Goal: Task Accomplishment & Management: Use online tool/utility

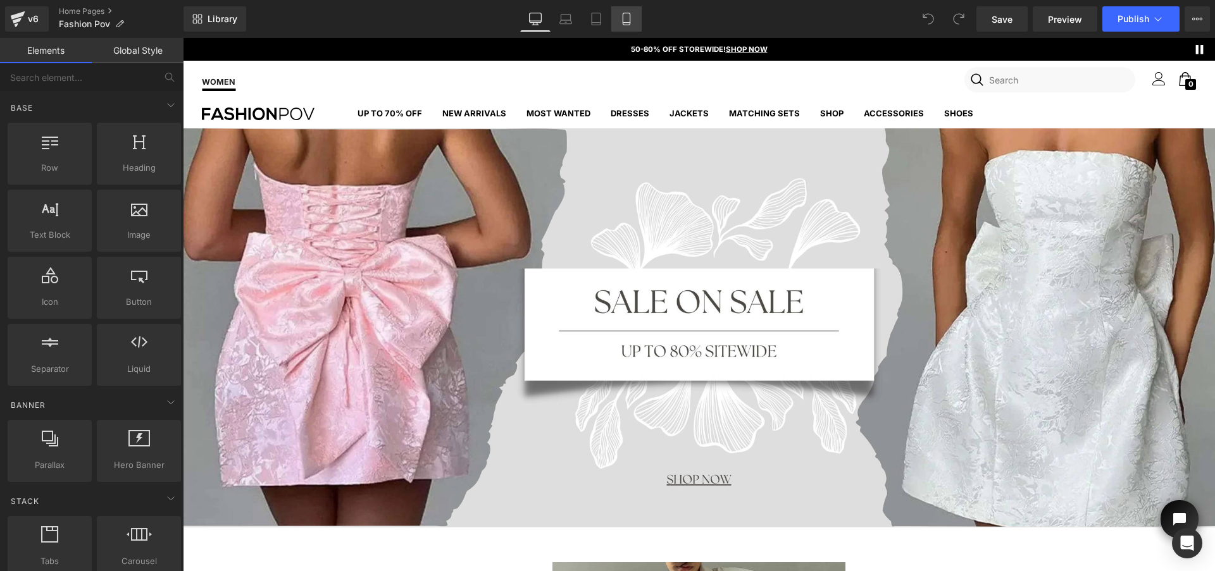
click at [617, 13] on link "Mobile" at bounding box center [626, 18] width 30 height 25
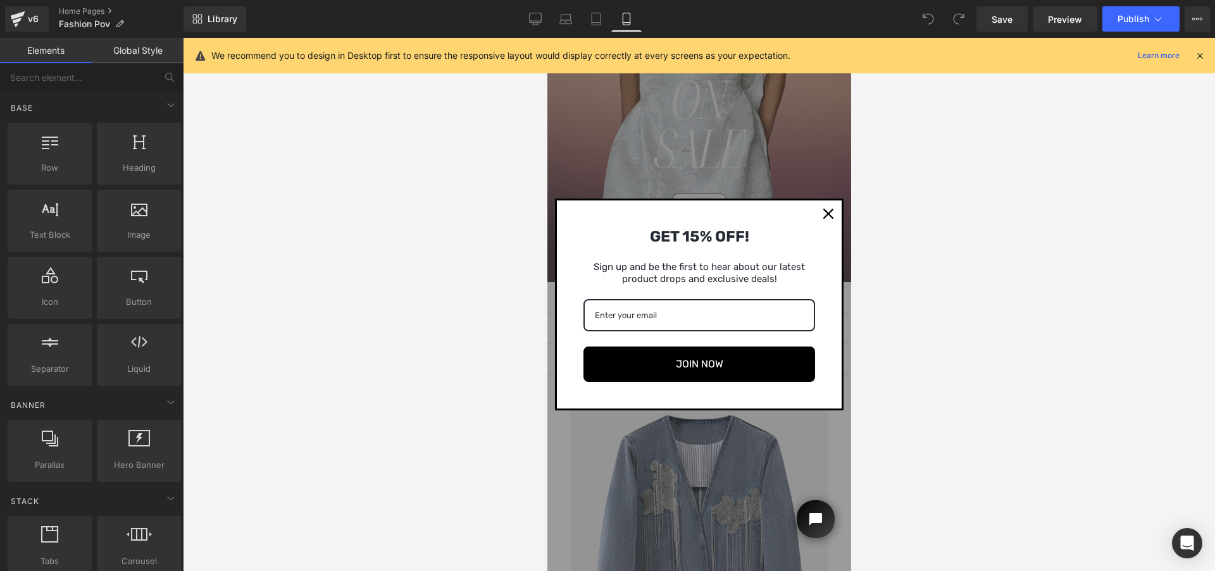
scroll to position [194, 0]
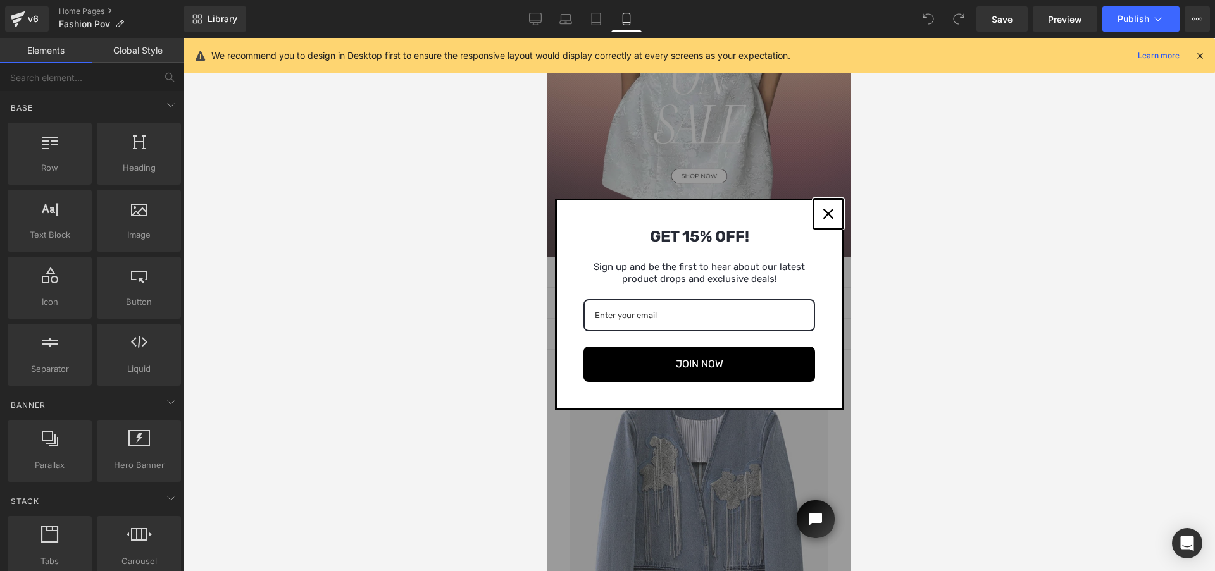
click at [826, 211] on icon "close icon" at bounding box center [827, 214] width 10 height 10
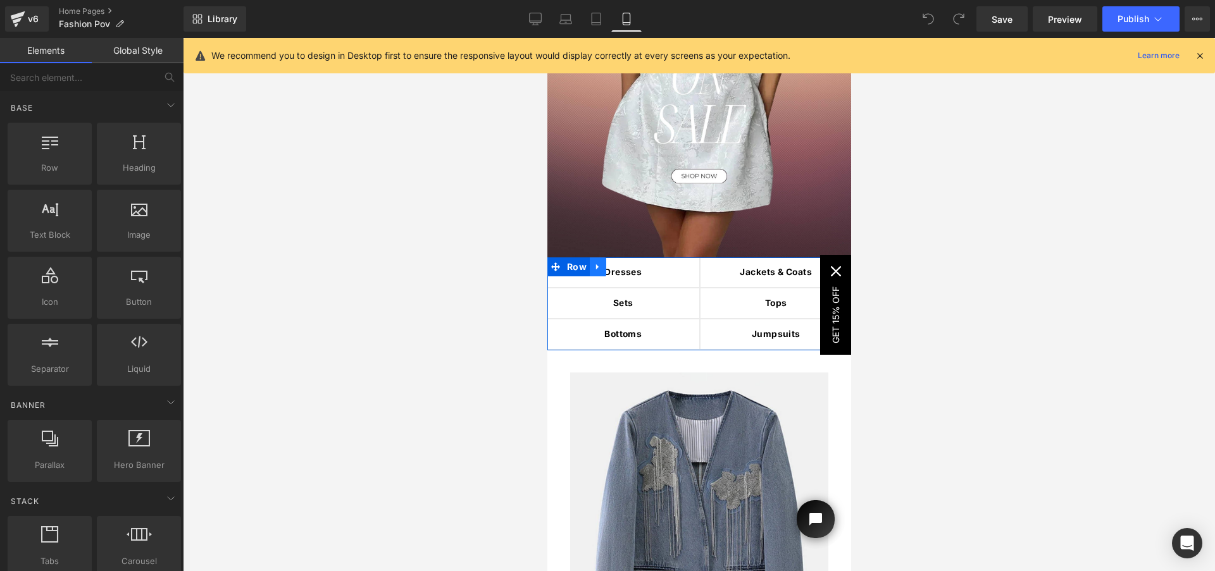
click at [598, 266] on icon at bounding box center [596, 267] width 3 height 6
click at [597, 269] on icon at bounding box center [597, 267] width 9 height 9
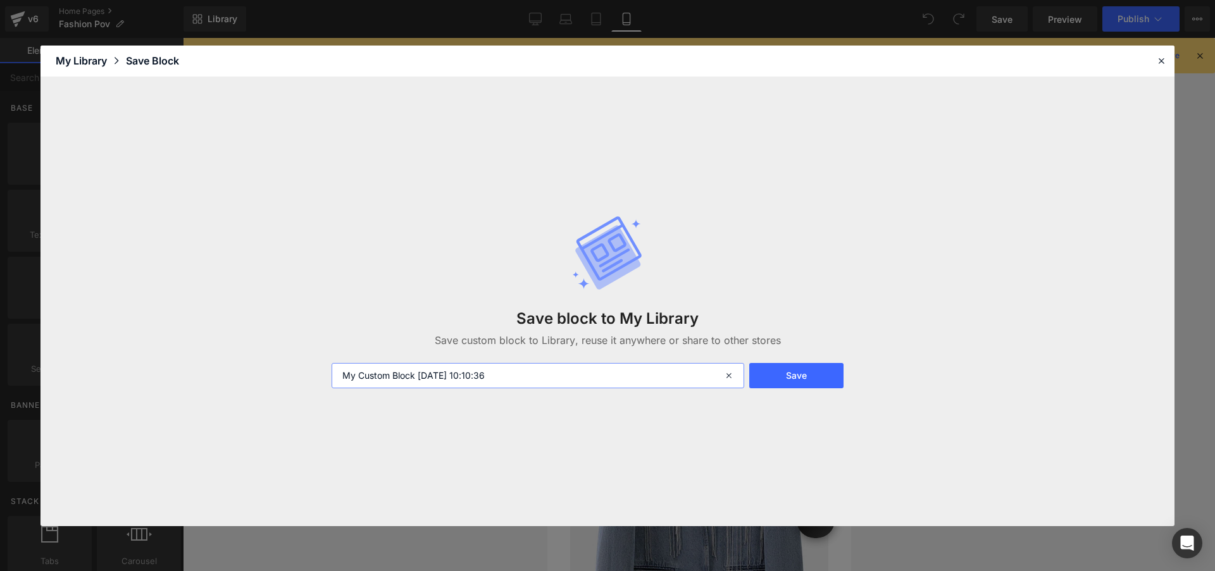
click at [346, 373] on input "My Custom Block 2025-09-17 10:10:36" at bounding box center [537, 375] width 412 height 25
click at [343, 374] on input "My Custom Block 2025-09-17 10:10:36" at bounding box center [537, 375] width 412 height 25
type input "By Collection FP My Custom Block 2025-09-17 10:10:36"
click at [802, 368] on button "Save" at bounding box center [796, 375] width 94 height 25
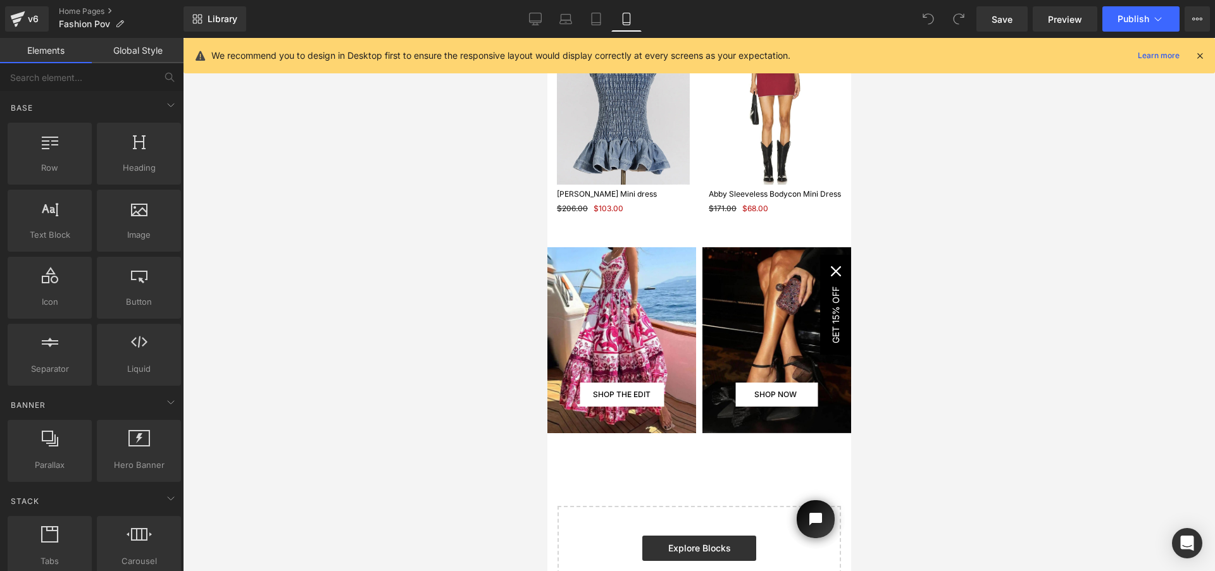
scroll to position [2930, 0]
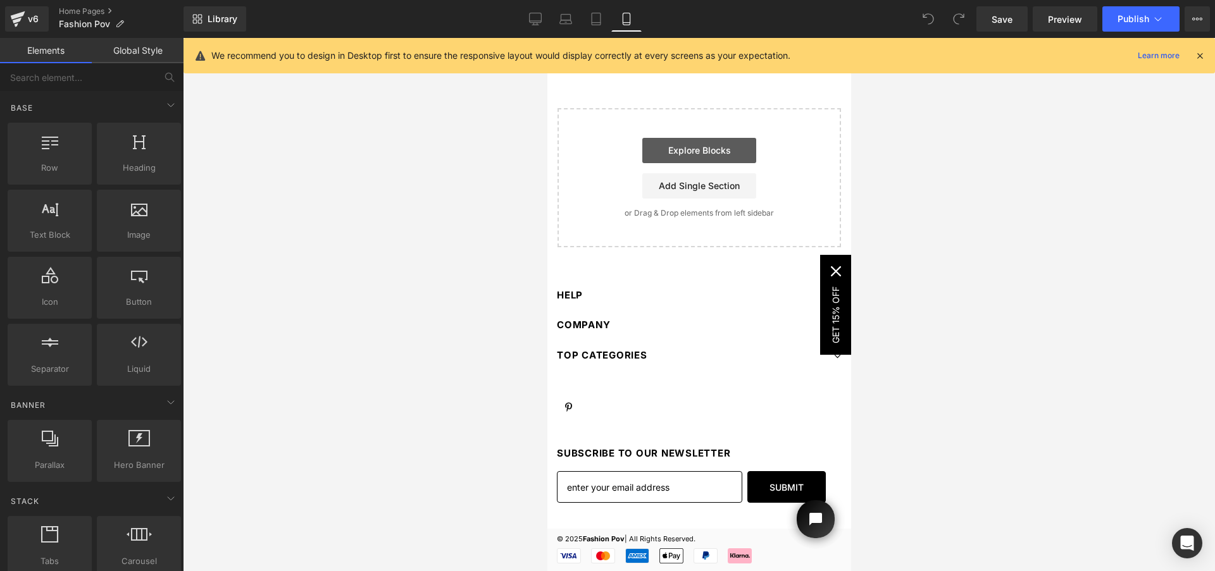
click at [695, 152] on link "Explore Blocks" at bounding box center [698, 150] width 114 height 25
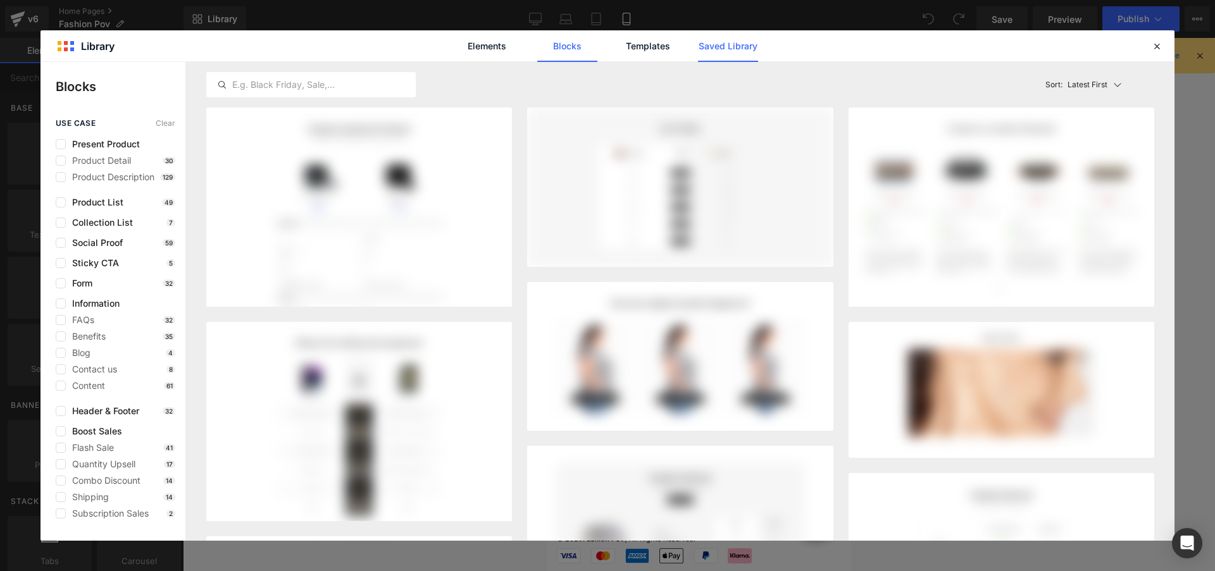
click at [717, 47] on link "Saved Library" at bounding box center [728, 46] width 60 height 32
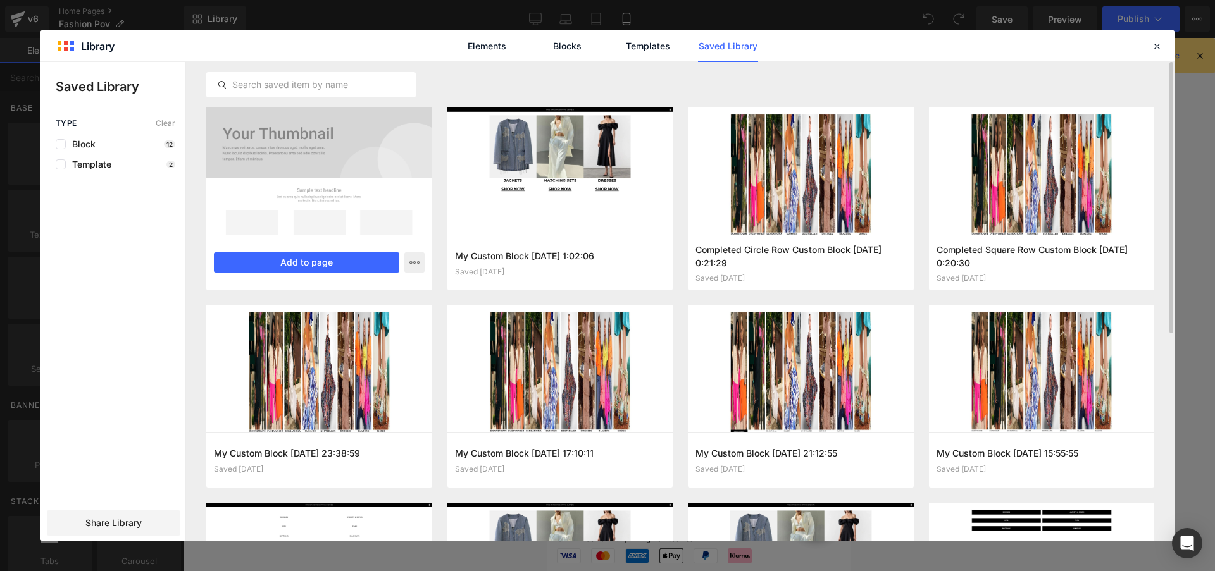
click at [311, 206] on div at bounding box center [319, 171] width 226 height 127
click at [311, 253] on button "Add to page" at bounding box center [306, 262] width 185 height 20
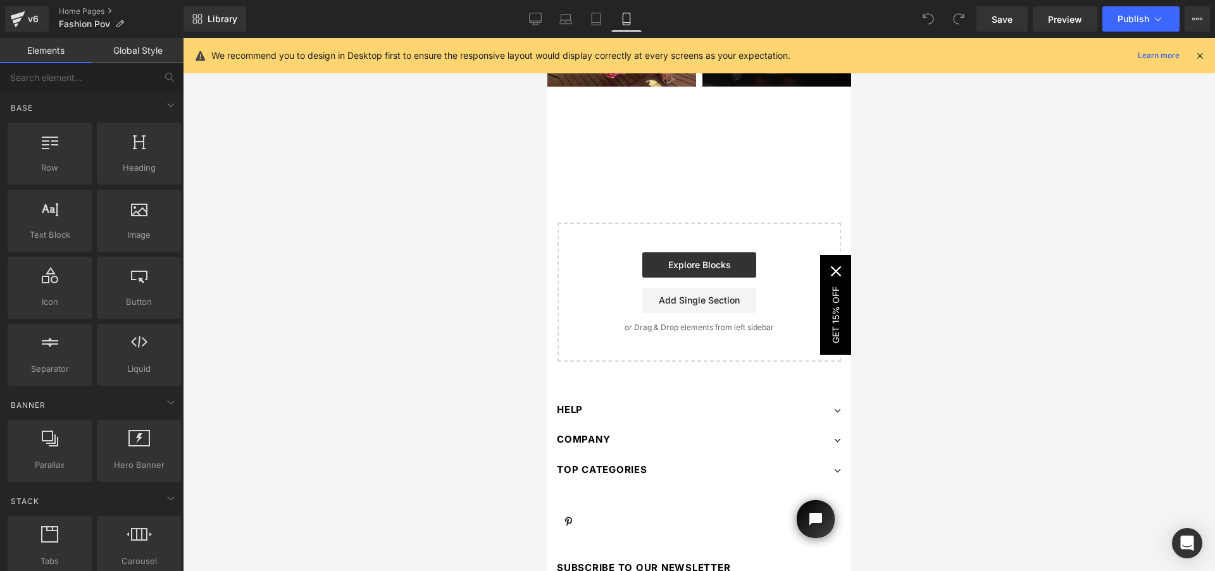
scroll to position [2873, 0]
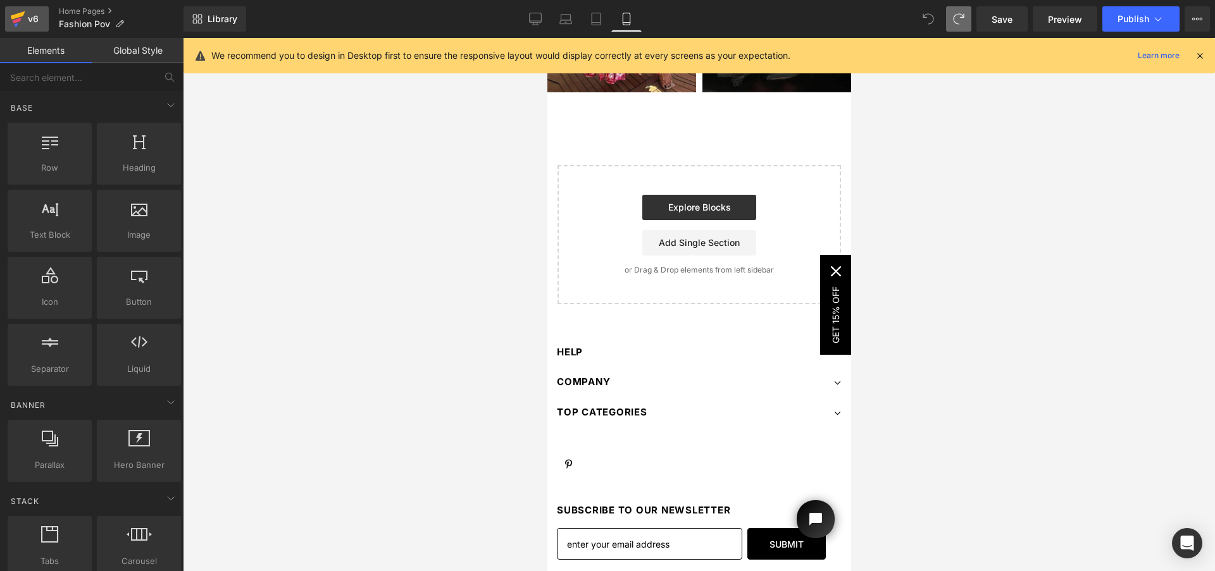
click at [34, 19] on div "v6" at bounding box center [33, 19] width 16 height 16
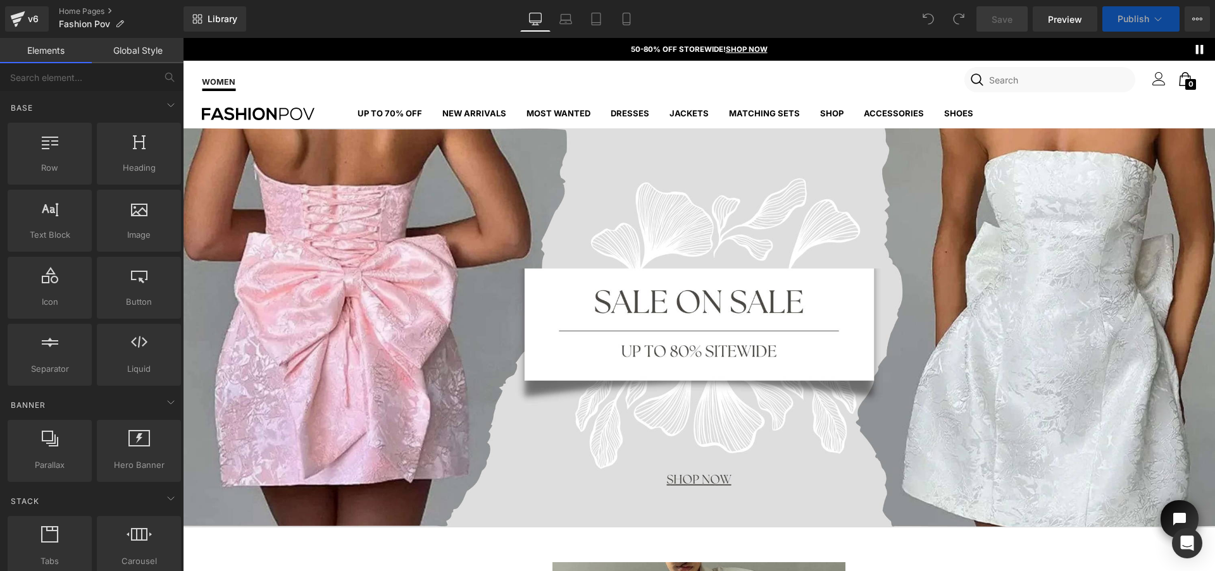
click at [243, 84] on div "WOMEN user" at bounding box center [698, 80] width 1006 height 38
click at [259, 75] on div "WOMEN user" at bounding box center [698, 80] width 1006 height 38
click at [638, 19] on link "Mobile" at bounding box center [626, 18] width 30 height 25
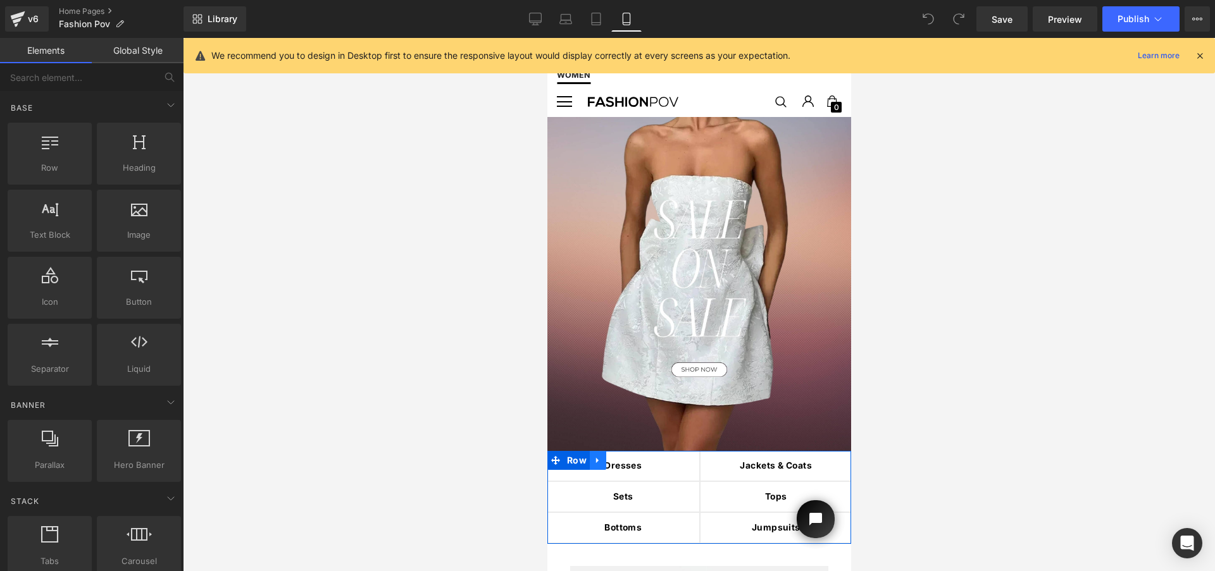
click at [596, 462] on icon at bounding box center [596, 461] width 3 height 6
click at [629, 457] on icon at bounding box center [630, 460] width 9 height 9
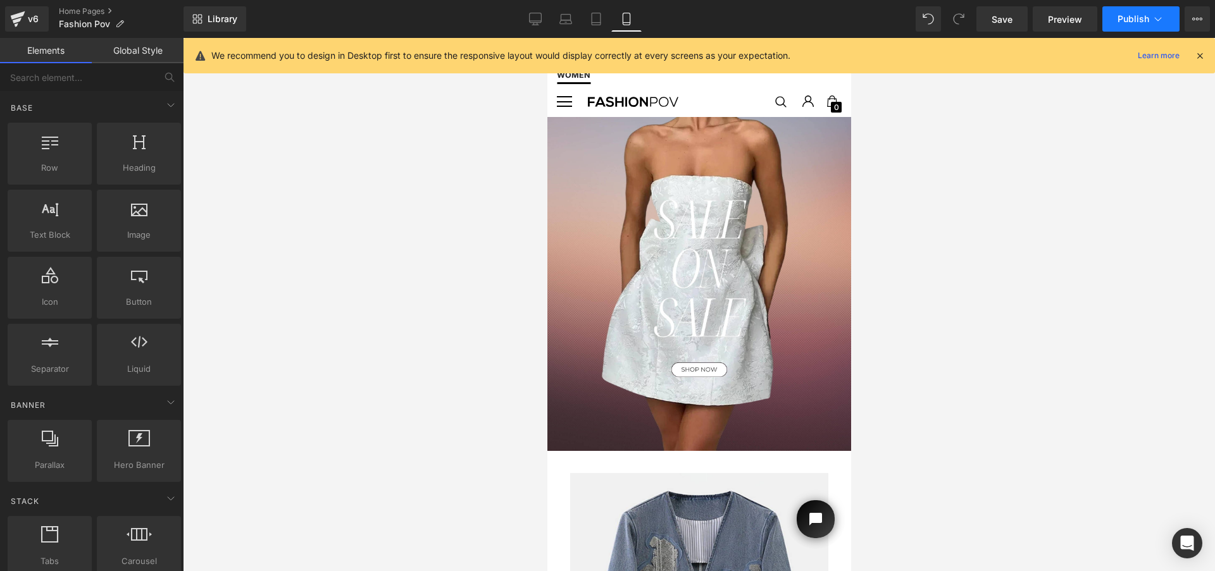
click at [1117, 17] on span "Publish" at bounding box center [1133, 19] width 32 height 10
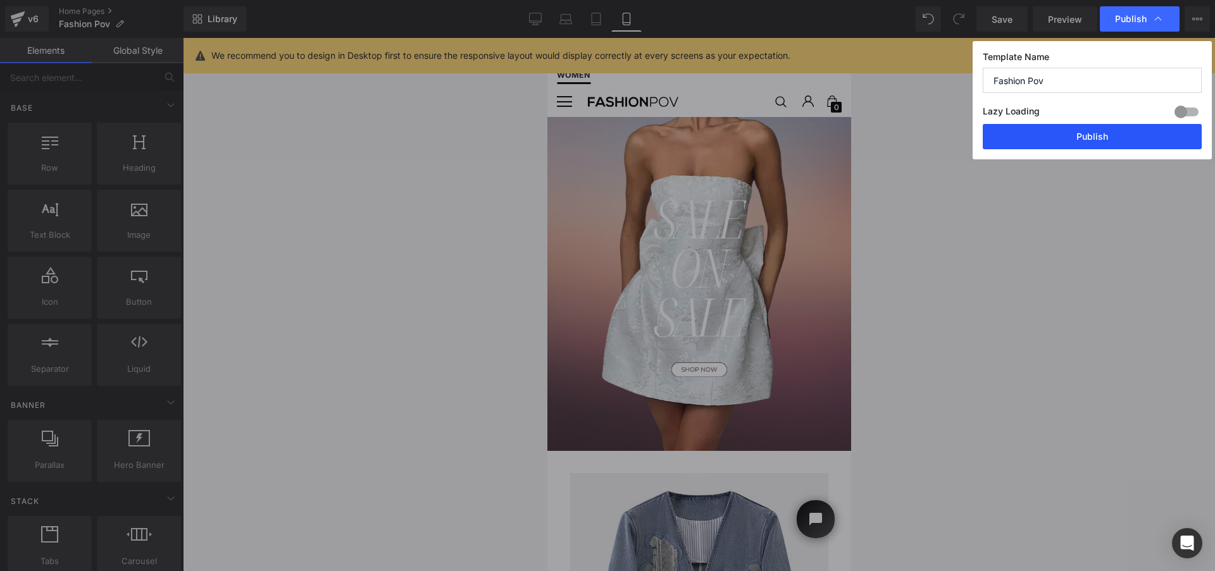
click at [1094, 137] on button "Publish" at bounding box center [1091, 136] width 219 height 25
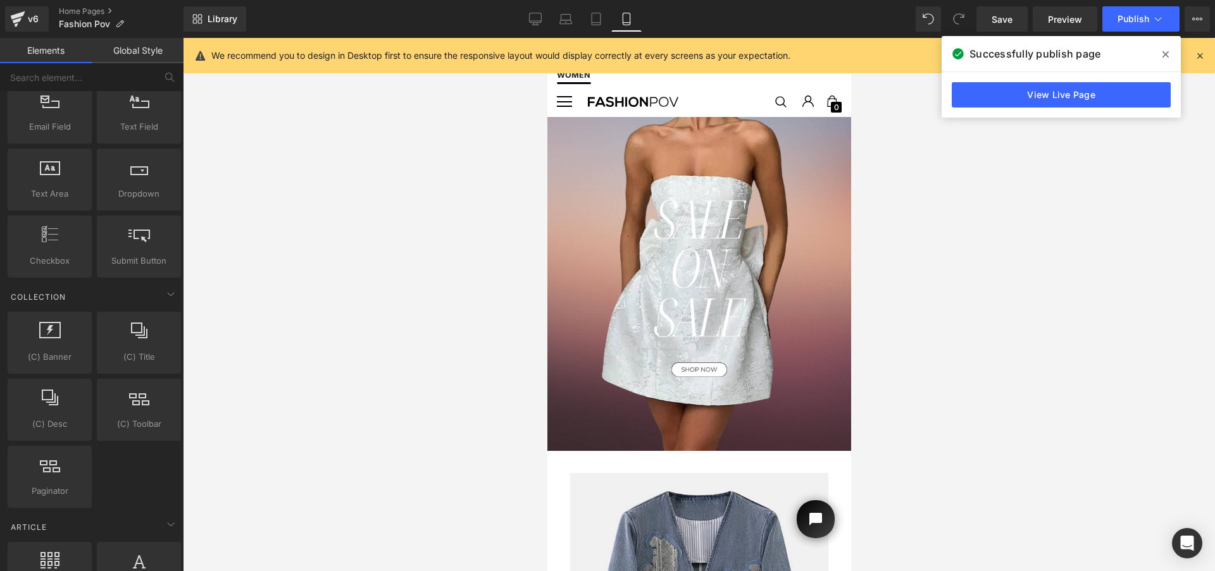
scroll to position [2311, 0]
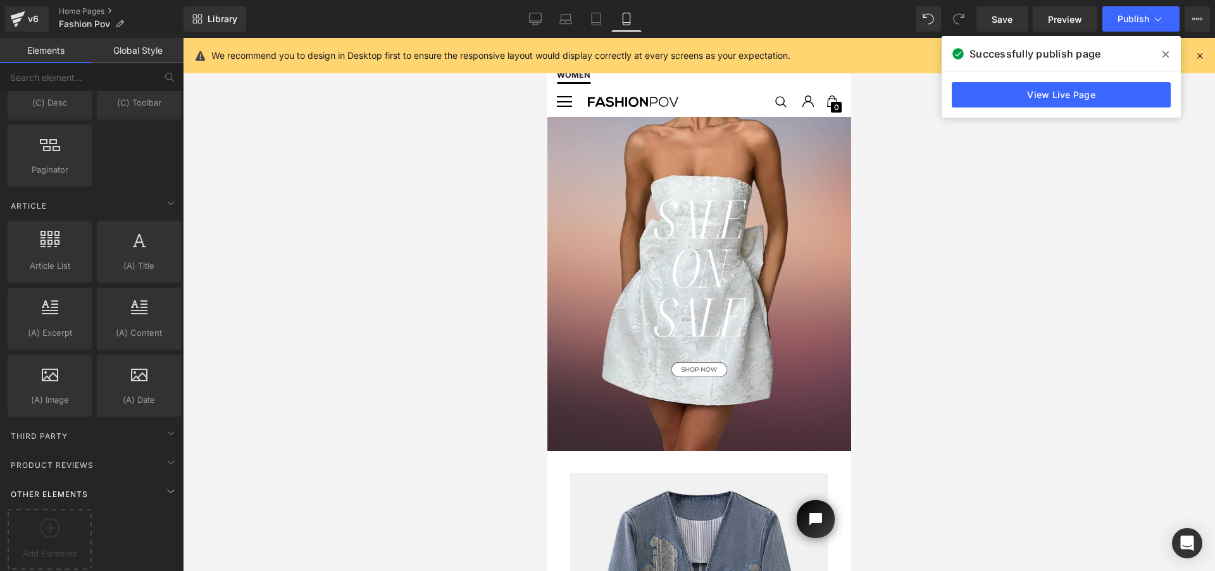
drag, startPoint x: 54, startPoint y: 536, endPoint x: 35, endPoint y: 489, distance: 50.5
click at [34, 489] on div "Other Elements Add Elements" at bounding box center [94, 525] width 178 height 95
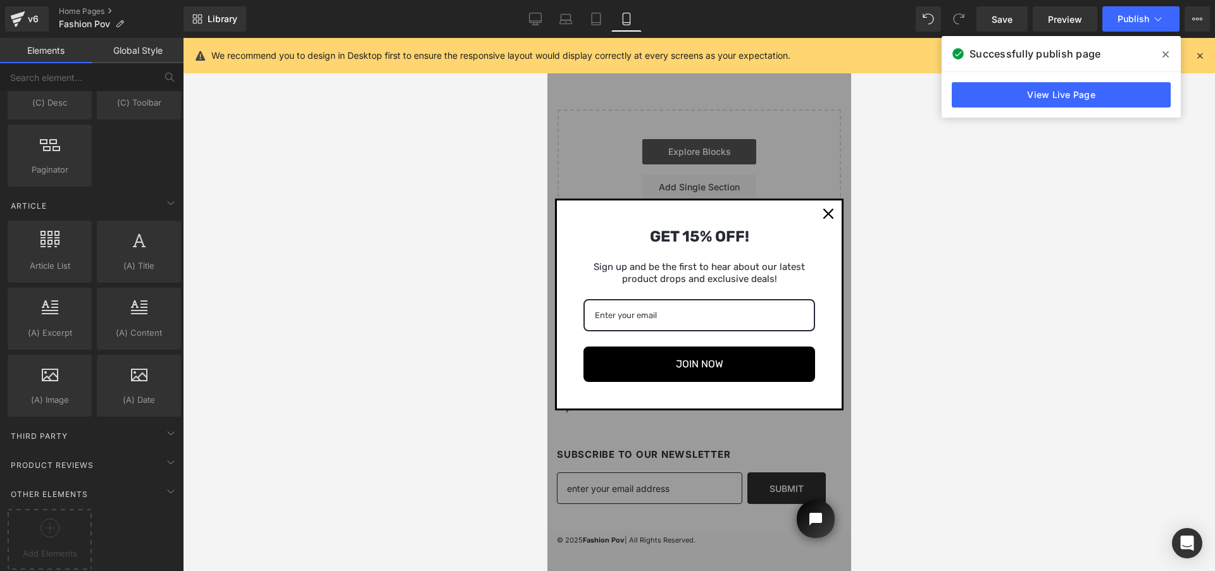
scroll to position [2837, 0]
click at [826, 213] on icon "close icon" at bounding box center [827, 214] width 10 height 10
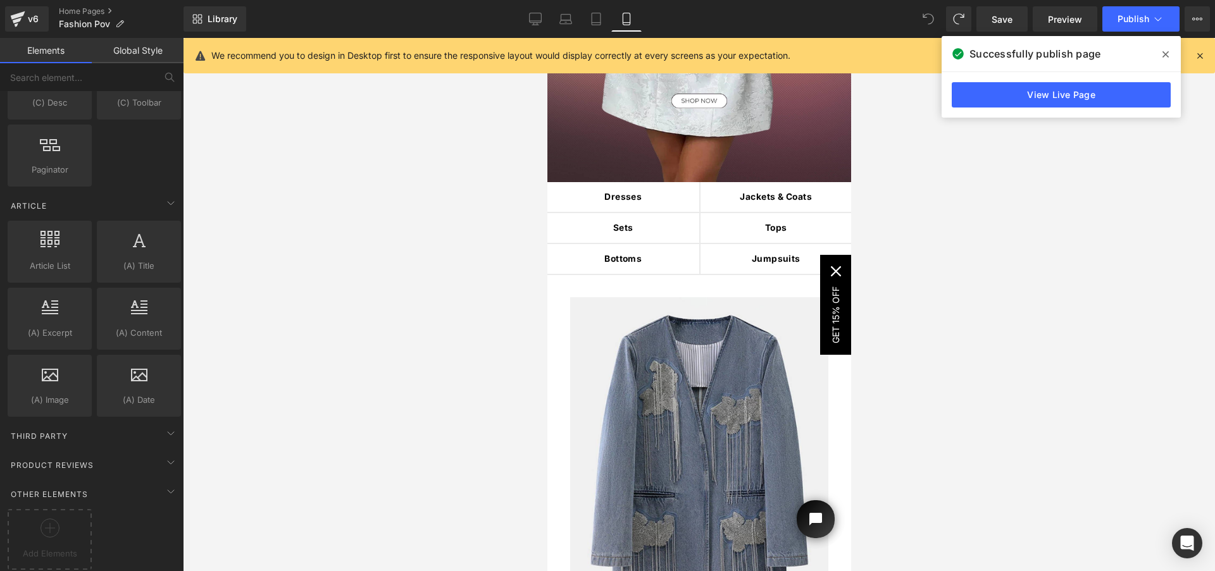
scroll to position [233, 0]
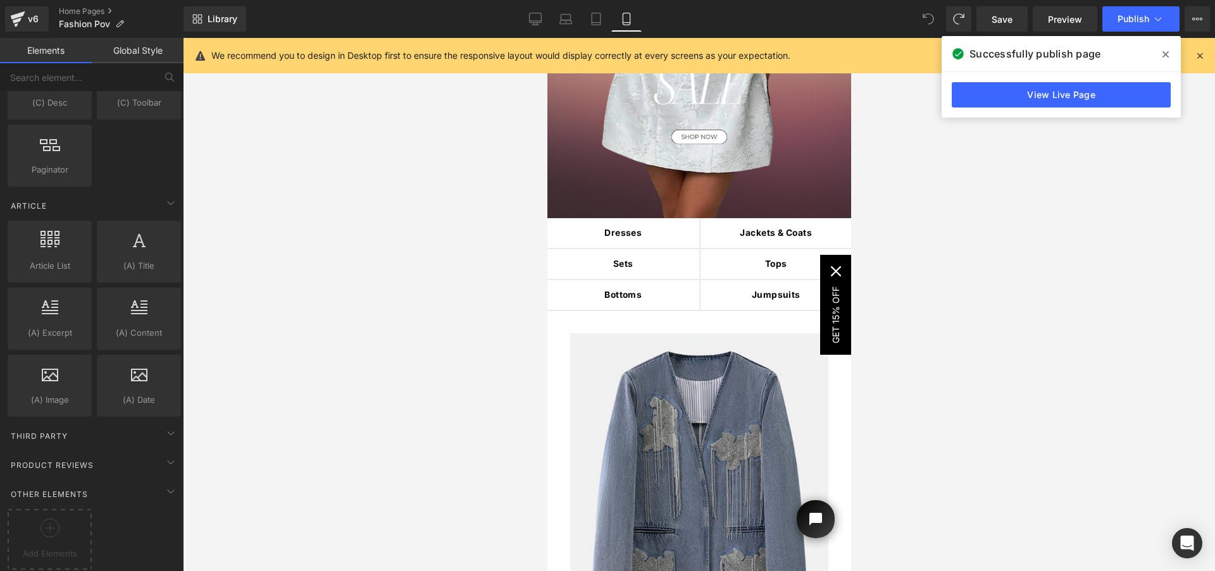
click at [923, 25] on span at bounding box center [927, 18] width 25 height 25
click at [925, 24] on icon at bounding box center [927, 18] width 11 height 11
click at [1145, 23] on span "Publish" at bounding box center [1133, 19] width 32 height 10
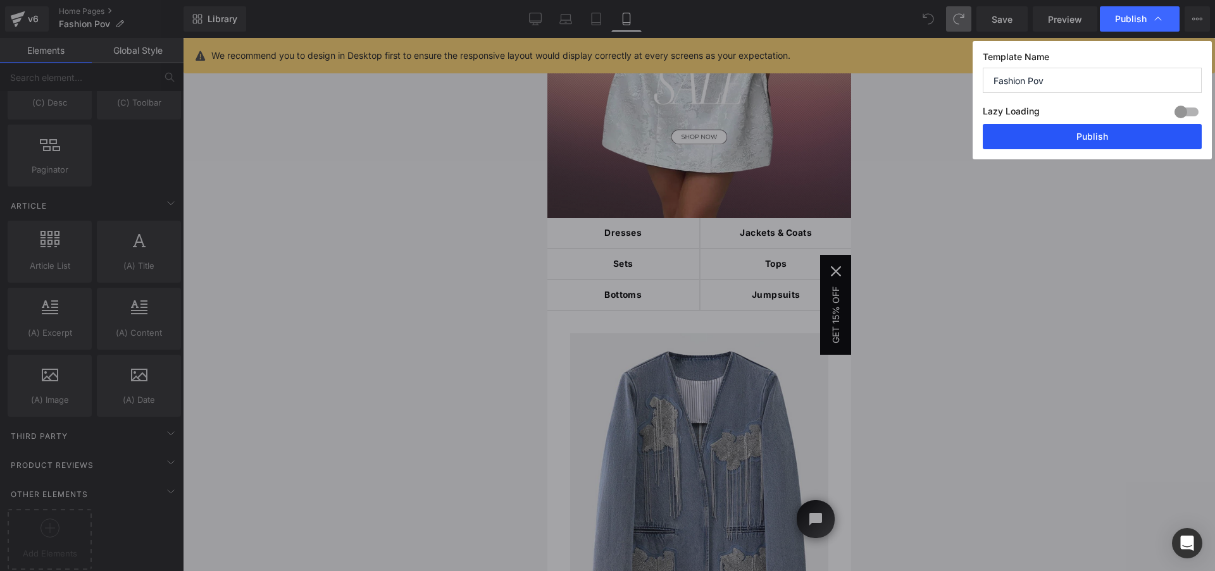
click at [1114, 138] on button "Publish" at bounding box center [1091, 136] width 219 height 25
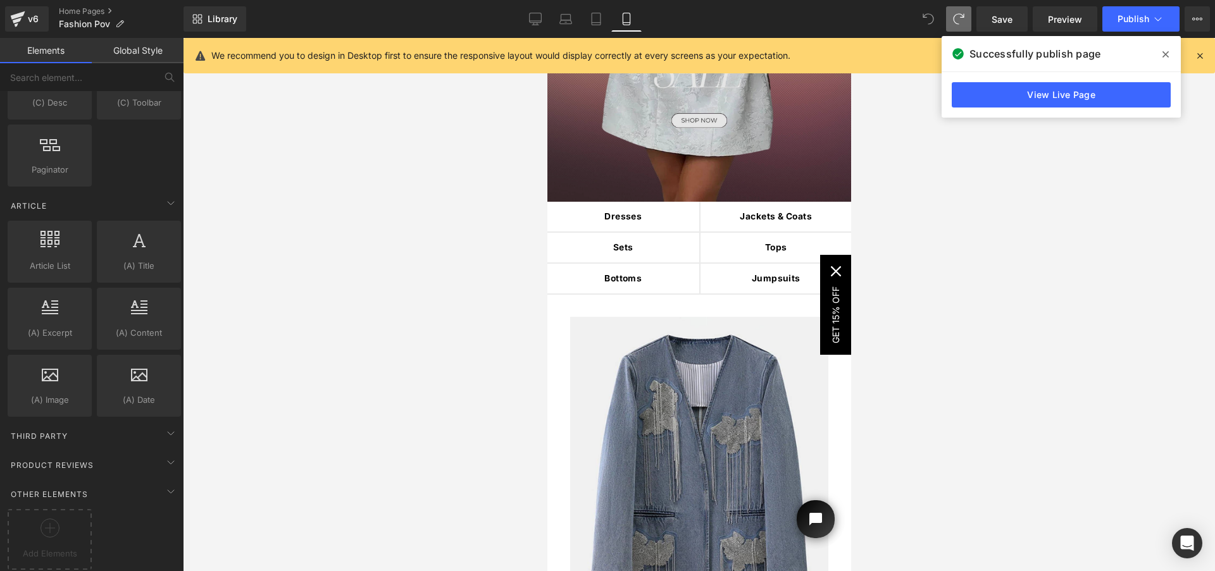
scroll to position [0, 0]
